Goal: Information Seeking & Learning: Learn about a topic

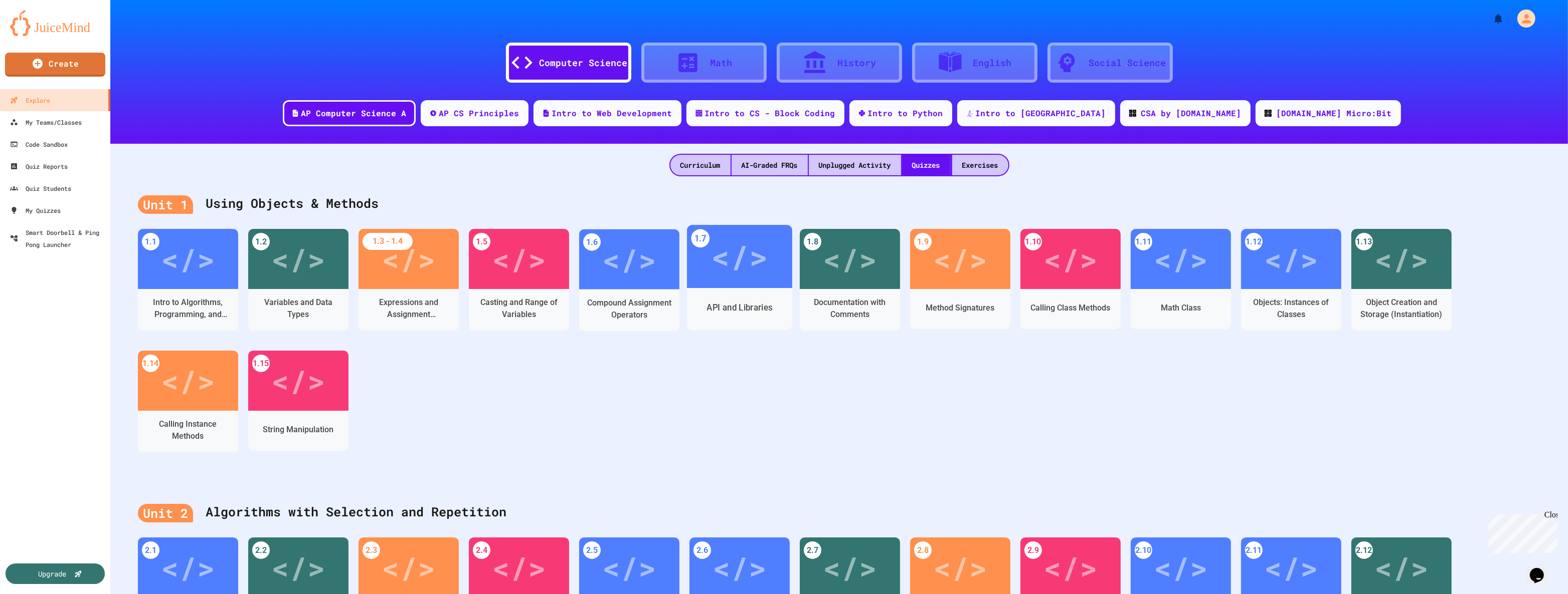
click at [746, 259] on div "</>" at bounding box center [739, 257] width 57 height 47
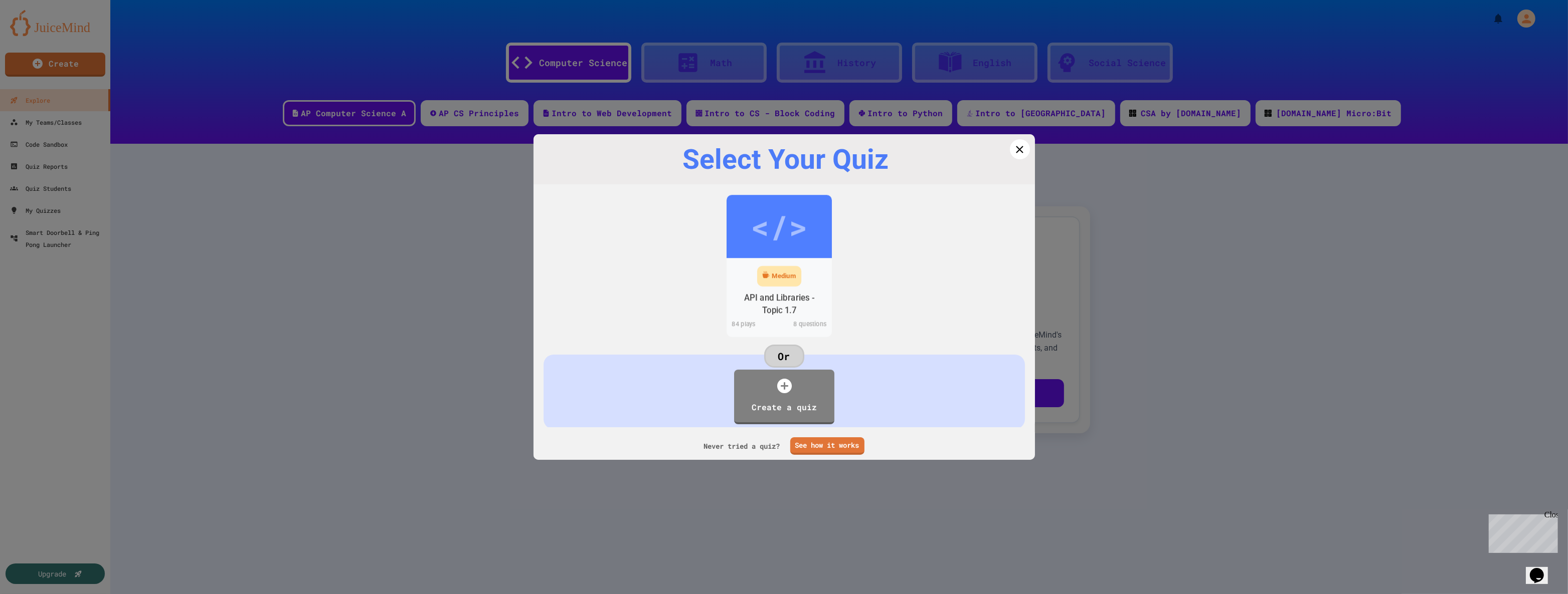
click at [773, 272] on div "Medium" at bounding box center [784, 277] width 24 height 10
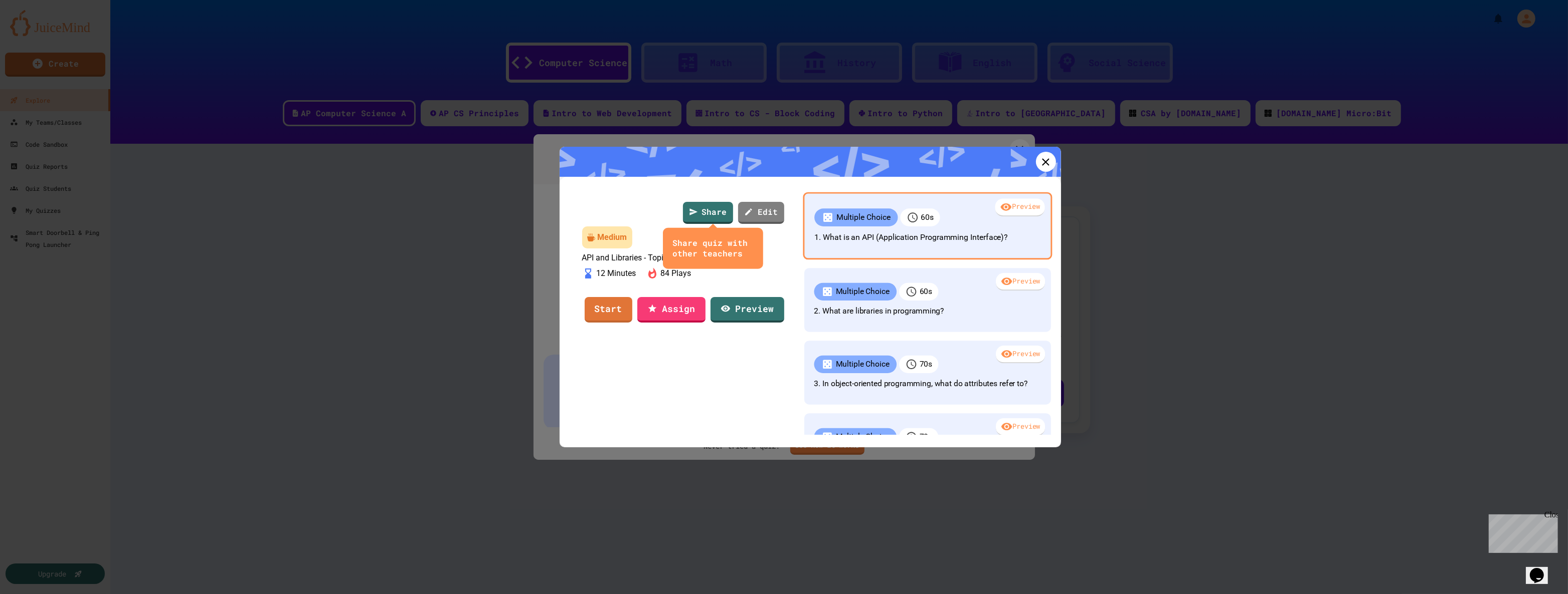
click at [1001, 204] on div "Preview" at bounding box center [1019, 208] width 49 height 18
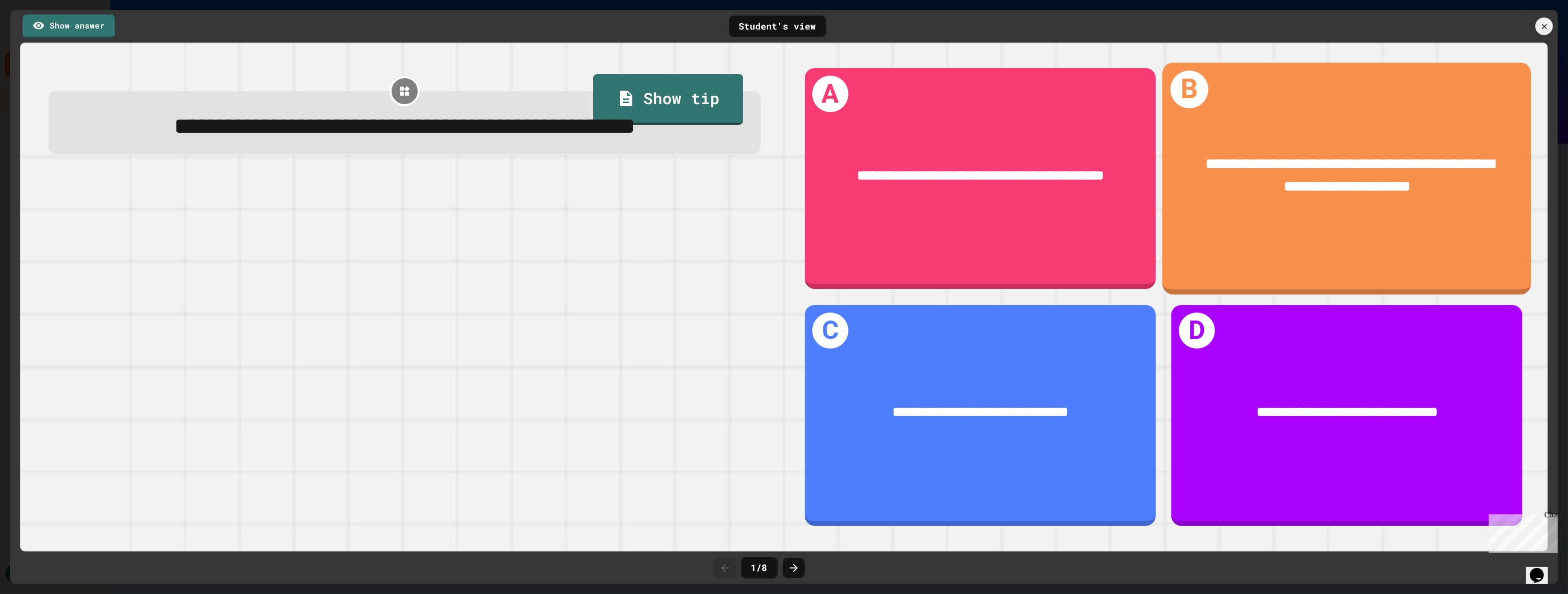
click at [1341, 227] on div "**********" at bounding box center [1346, 178] width 369 height 232
click at [1235, 242] on div "**********" at bounding box center [1346, 178] width 369 height 232
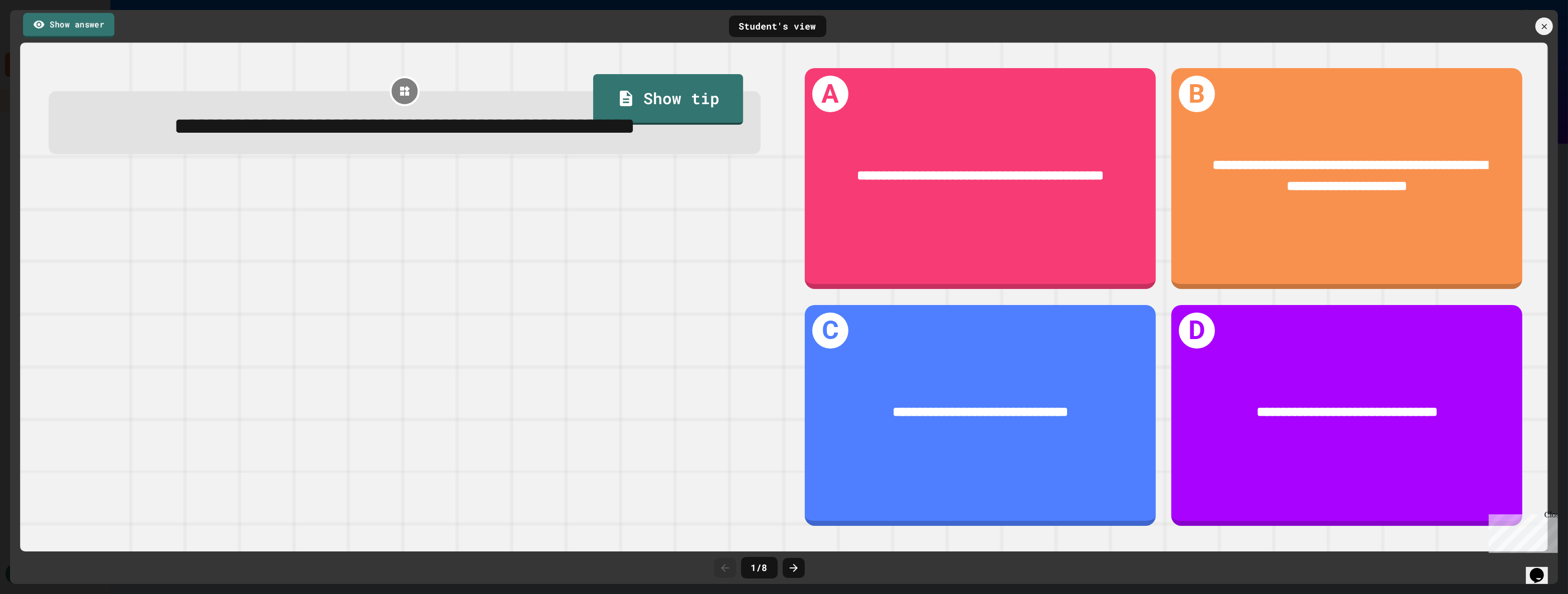
click at [76, 28] on link "Show answer" at bounding box center [68, 24] width 91 height 25
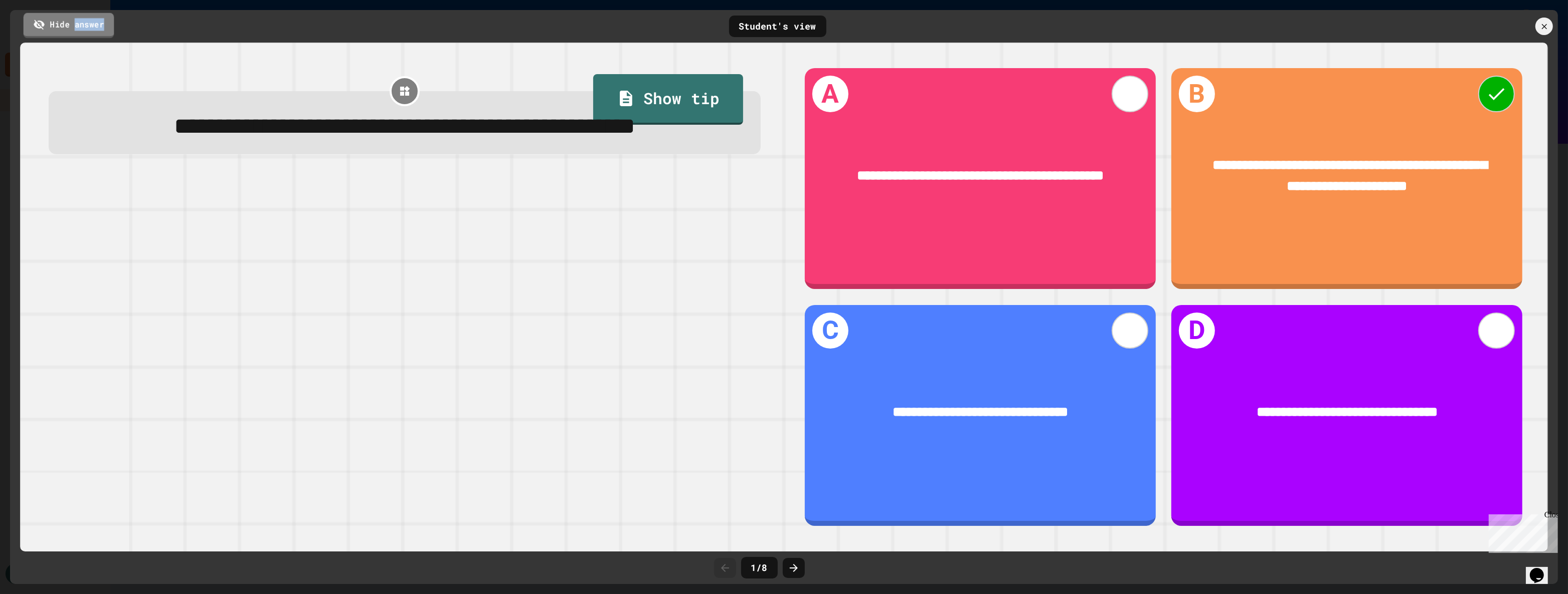
click at [76, 28] on link "Hide answer" at bounding box center [69, 24] width 91 height 25
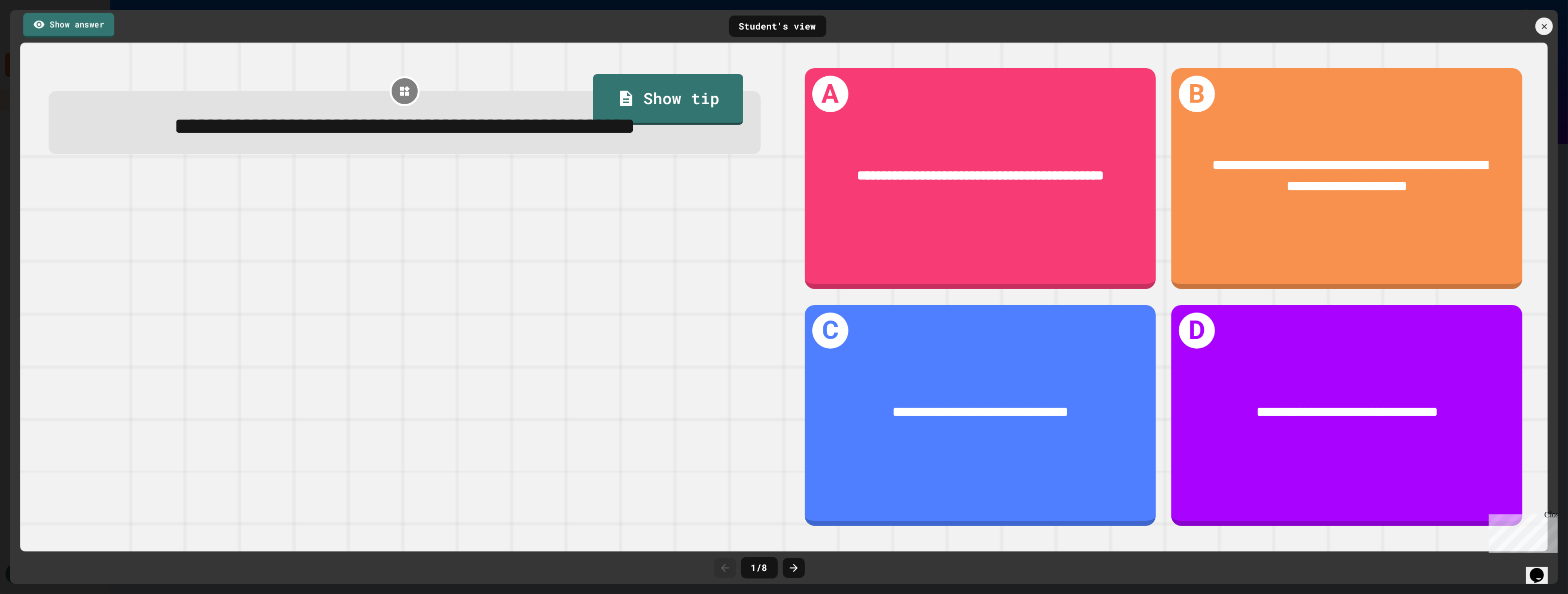
click at [76, 28] on link "Show answer" at bounding box center [68, 24] width 91 height 25
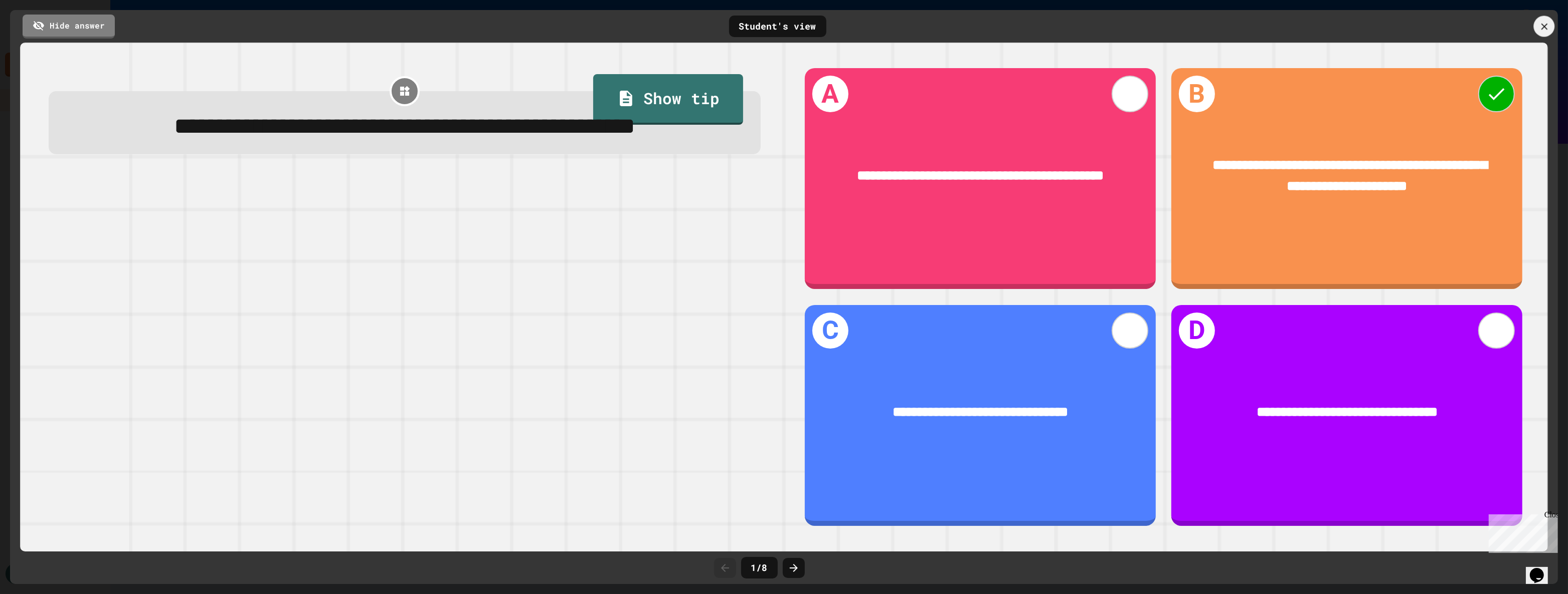
click at [1549, 25] on icon at bounding box center [1544, 26] width 11 height 11
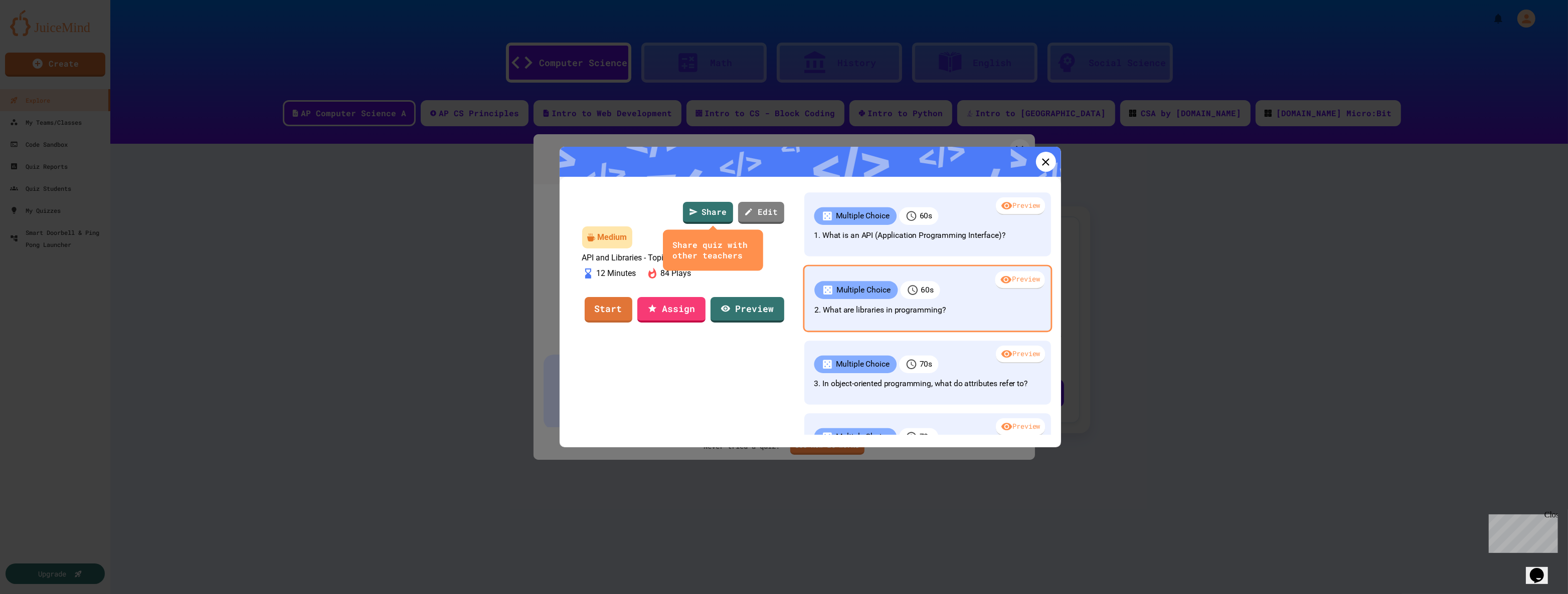
click at [1017, 289] on div "Preview" at bounding box center [1019, 280] width 49 height 18
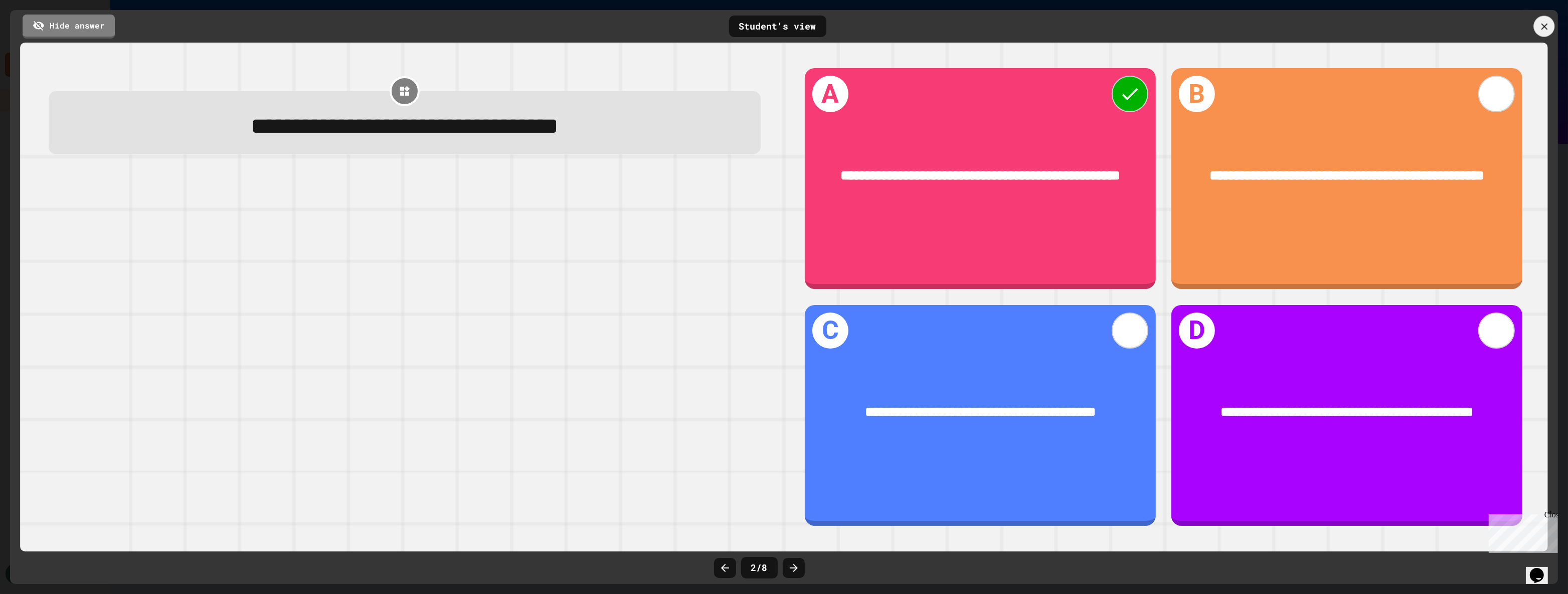
click at [1546, 32] on icon at bounding box center [1544, 26] width 11 height 11
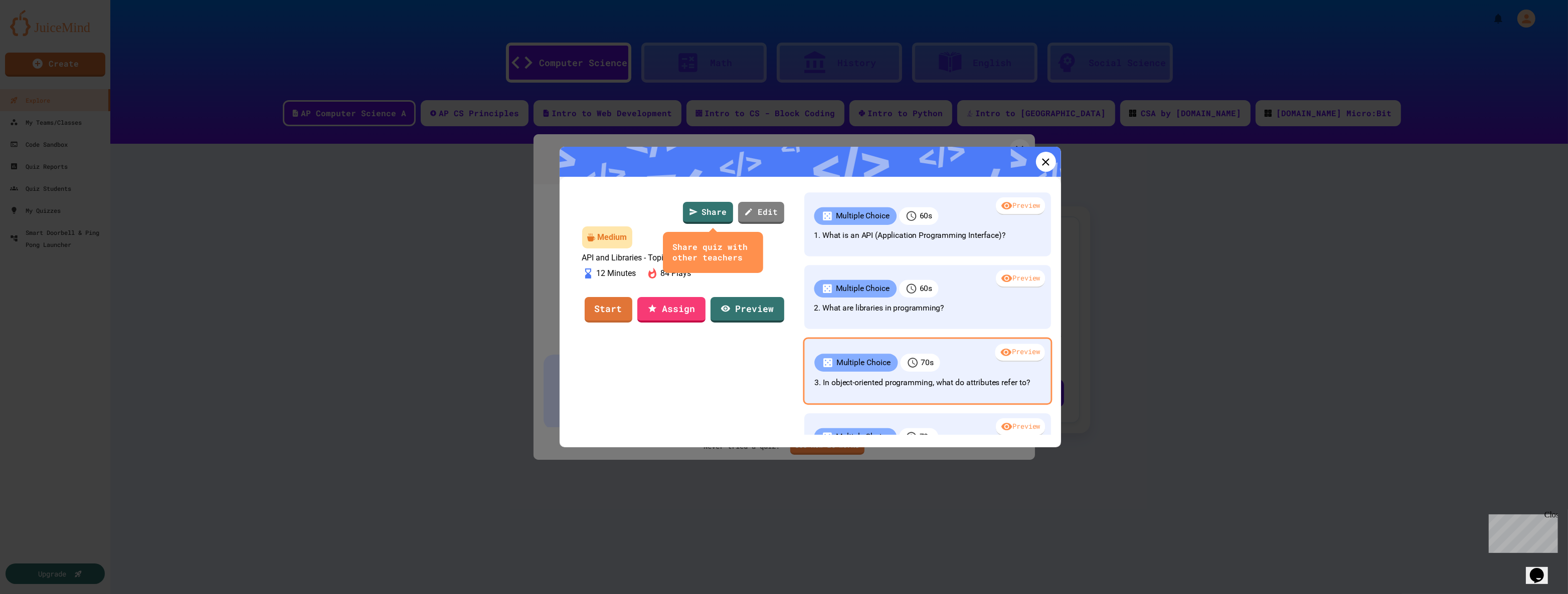
click at [1001, 363] on div "Preview" at bounding box center [1019, 353] width 49 height 18
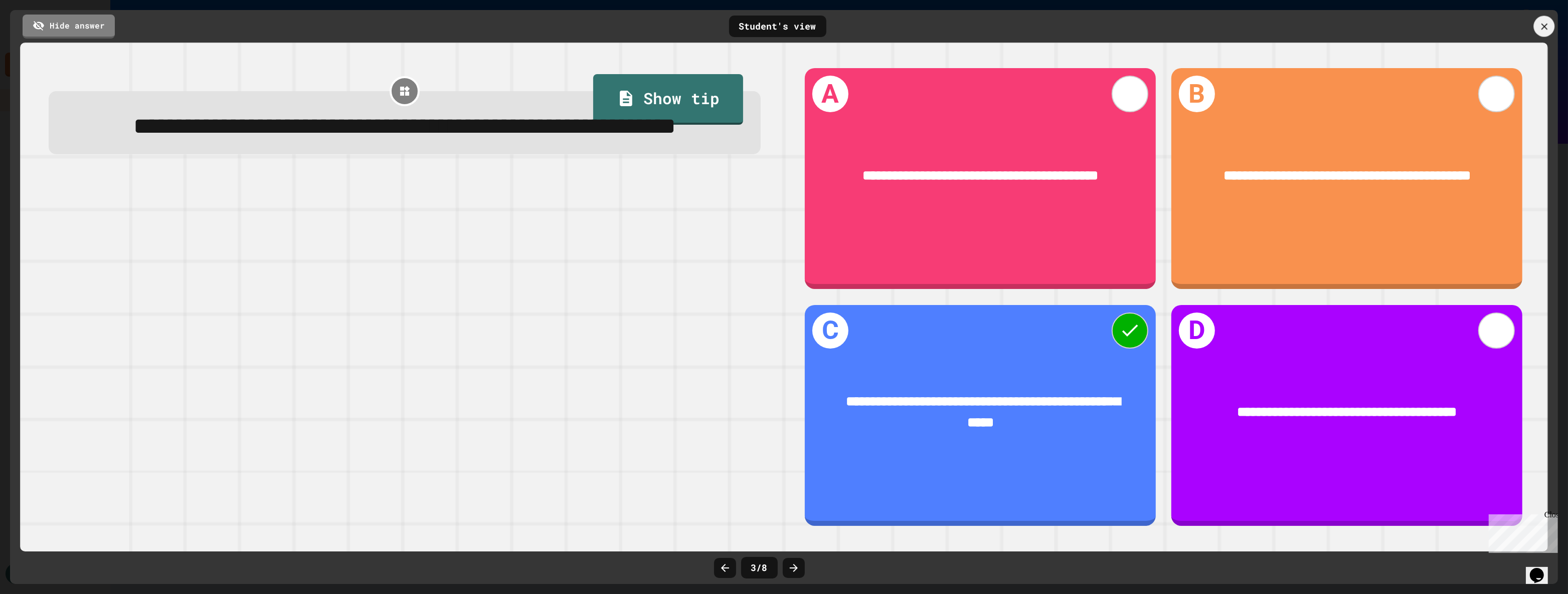
click at [1544, 27] on icon at bounding box center [1544, 26] width 11 height 11
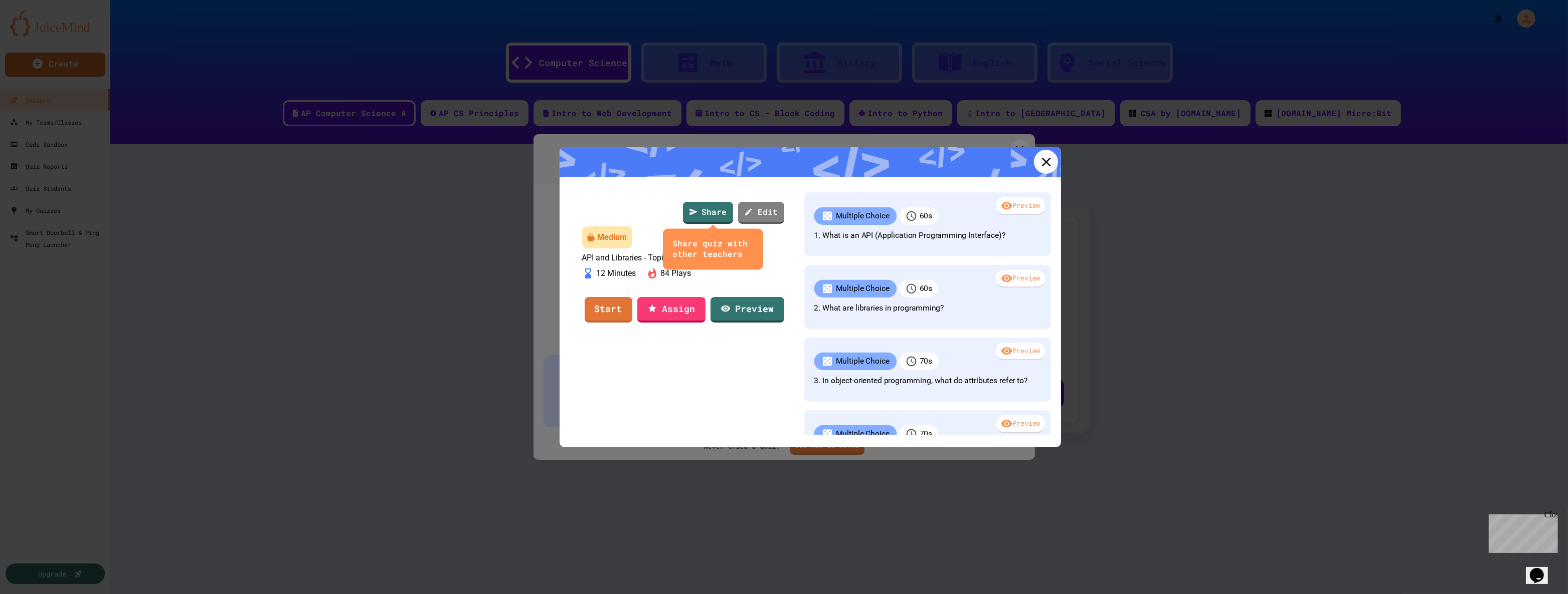
click at [1038, 155] on icon at bounding box center [1045, 161] width 15 height 15
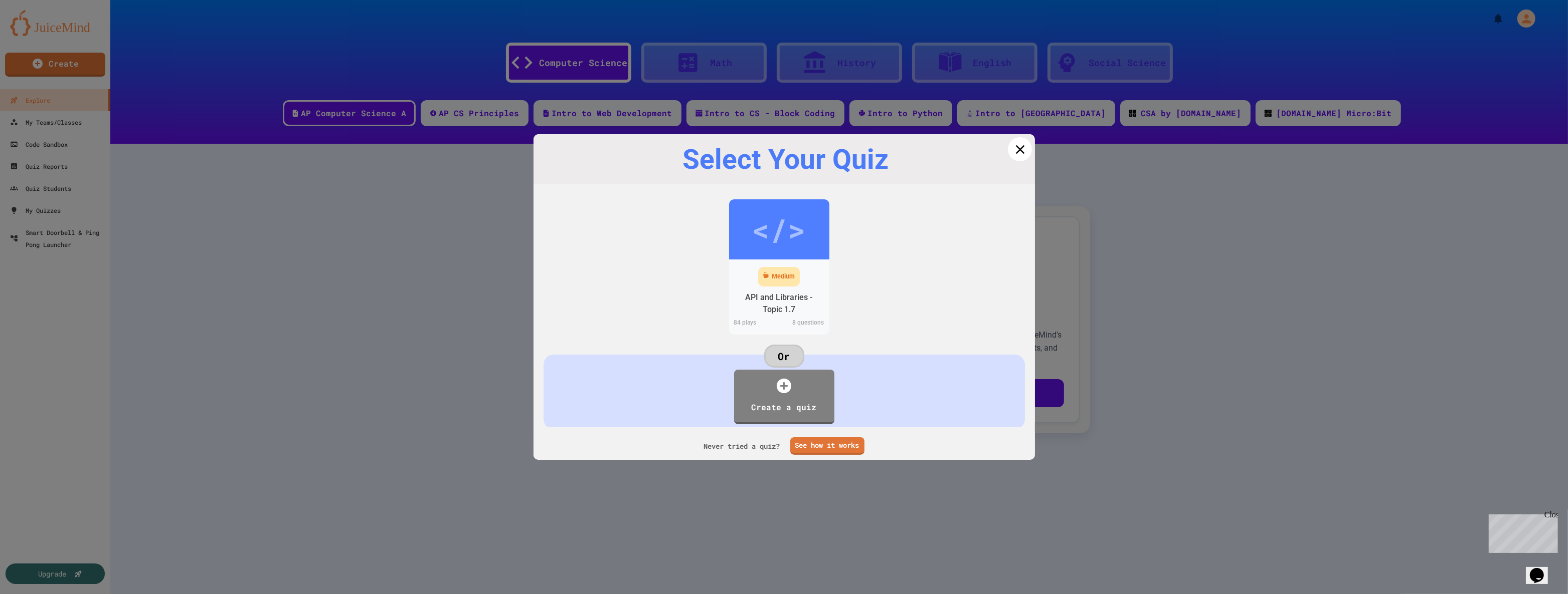
click at [1017, 145] on icon at bounding box center [1020, 149] width 15 height 15
